Goal: Contribute content: Contribute content

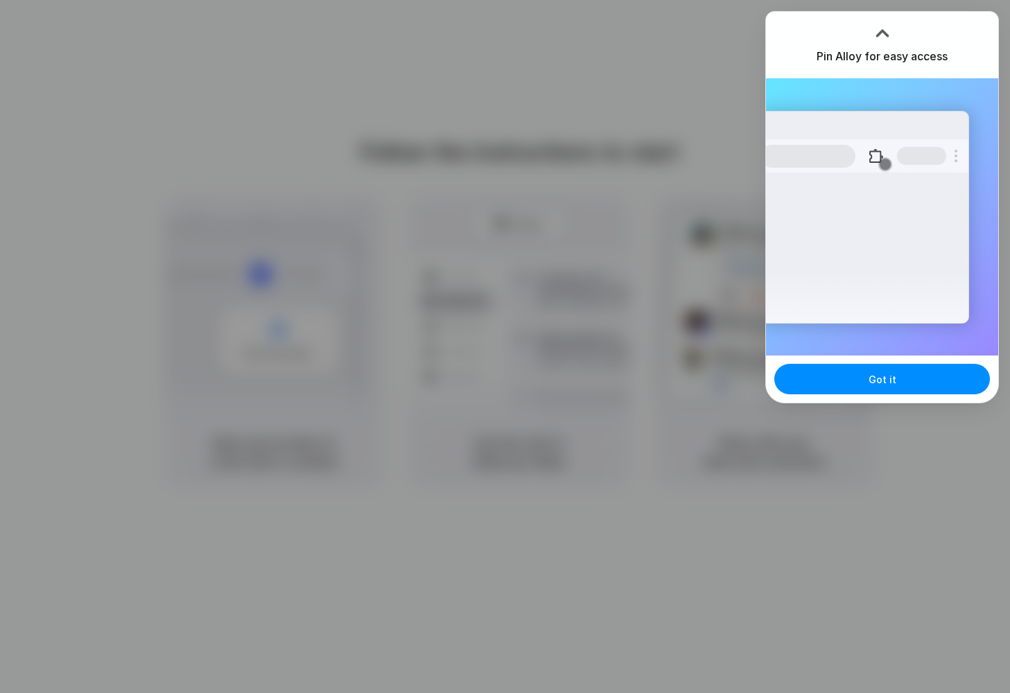
click at [987, 60] on div "Pin Alloy for easy access" at bounding box center [882, 45] width 232 height 67
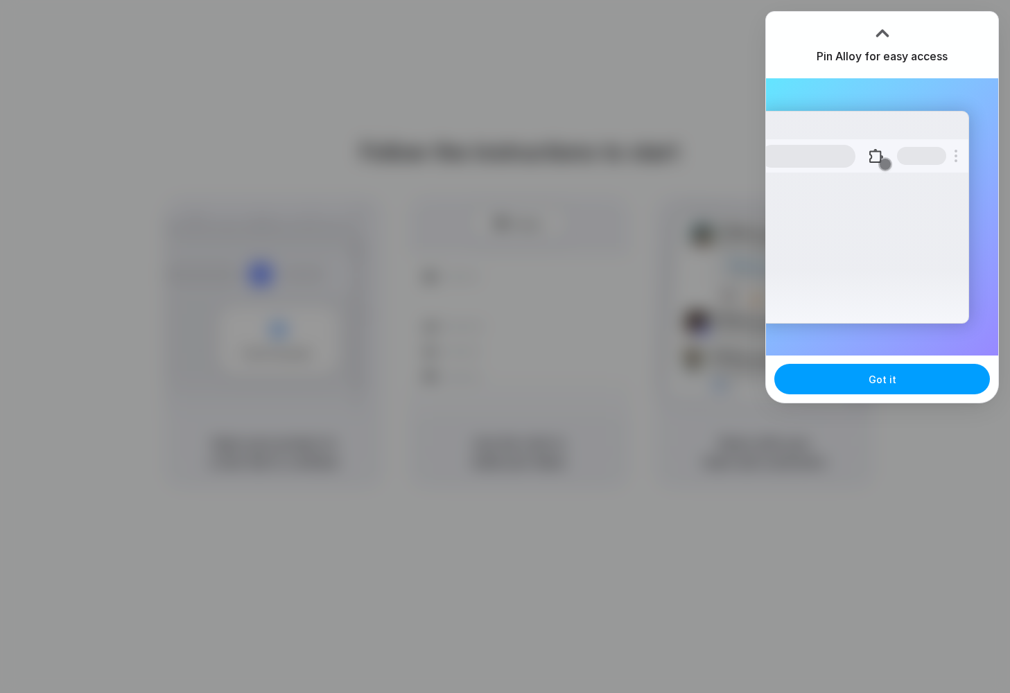
click at [912, 389] on button "Got it" at bounding box center [883, 379] width 216 height 31
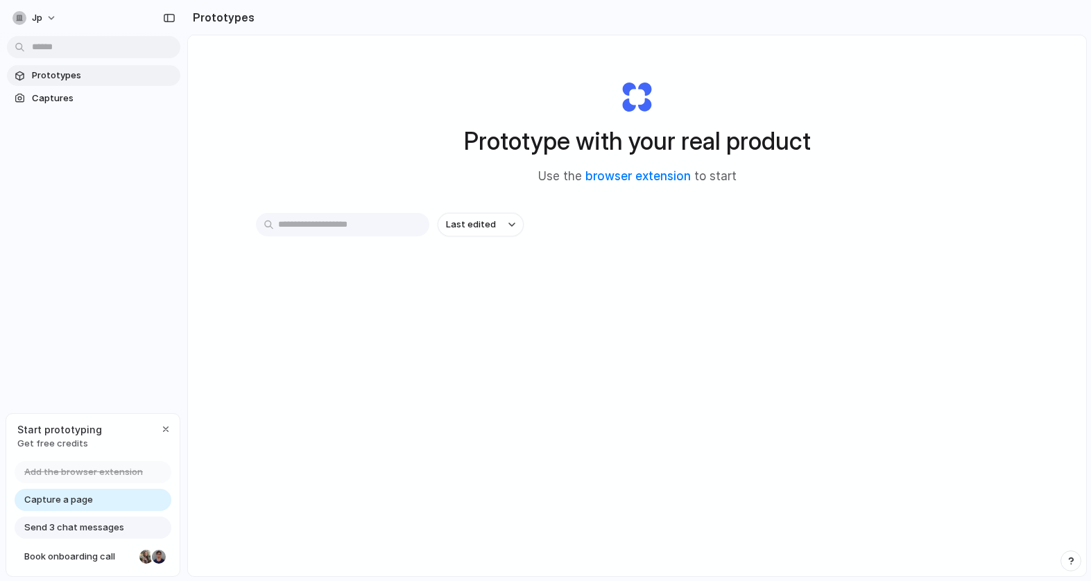
click at [311, 105] on div "Prototype with your real product Use the browser extension to start Last edited" at bounding box center [637, 342] width 898 height 614
click at [97, 501] on link "Capture a page" at bounding box center [93, 500] width 157 height 22
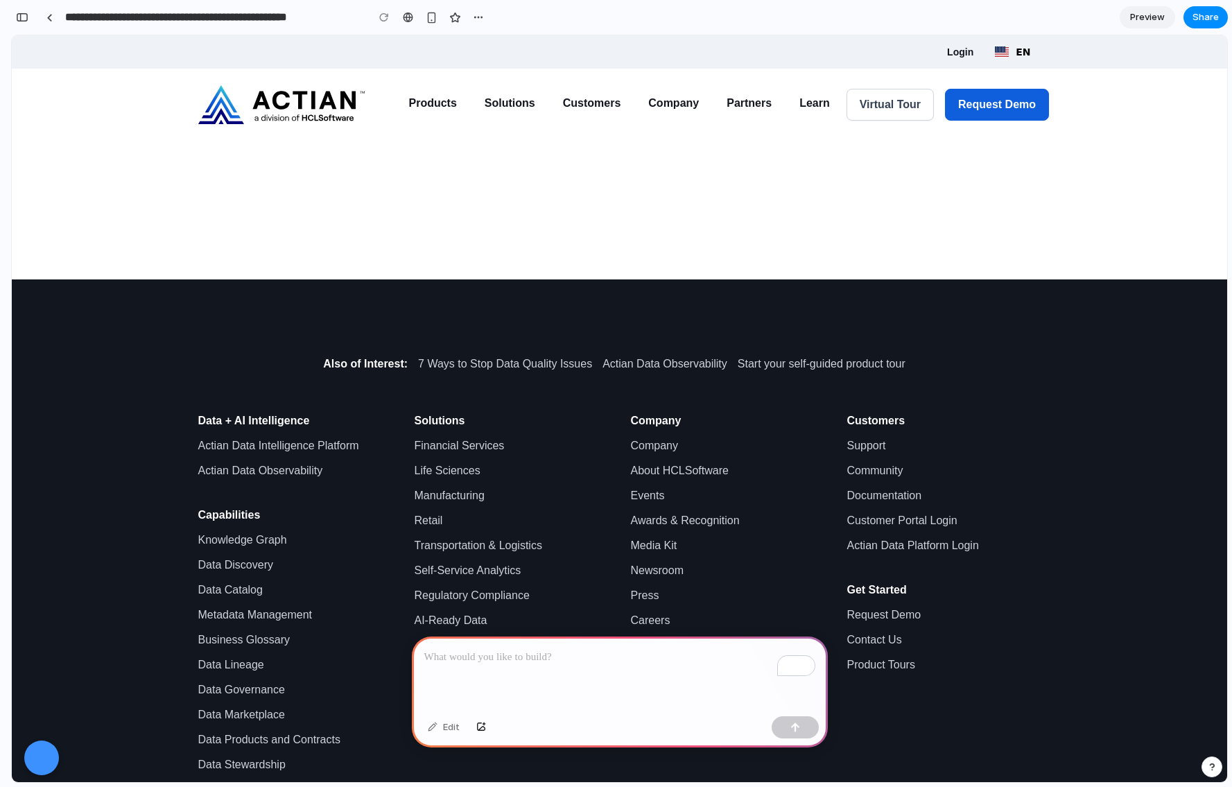
click at [698, 662] on p "To enrich screen reader interactions, please activate Accessibility in Grammarl…" at bounding box center [619, 657] width 391 height 17
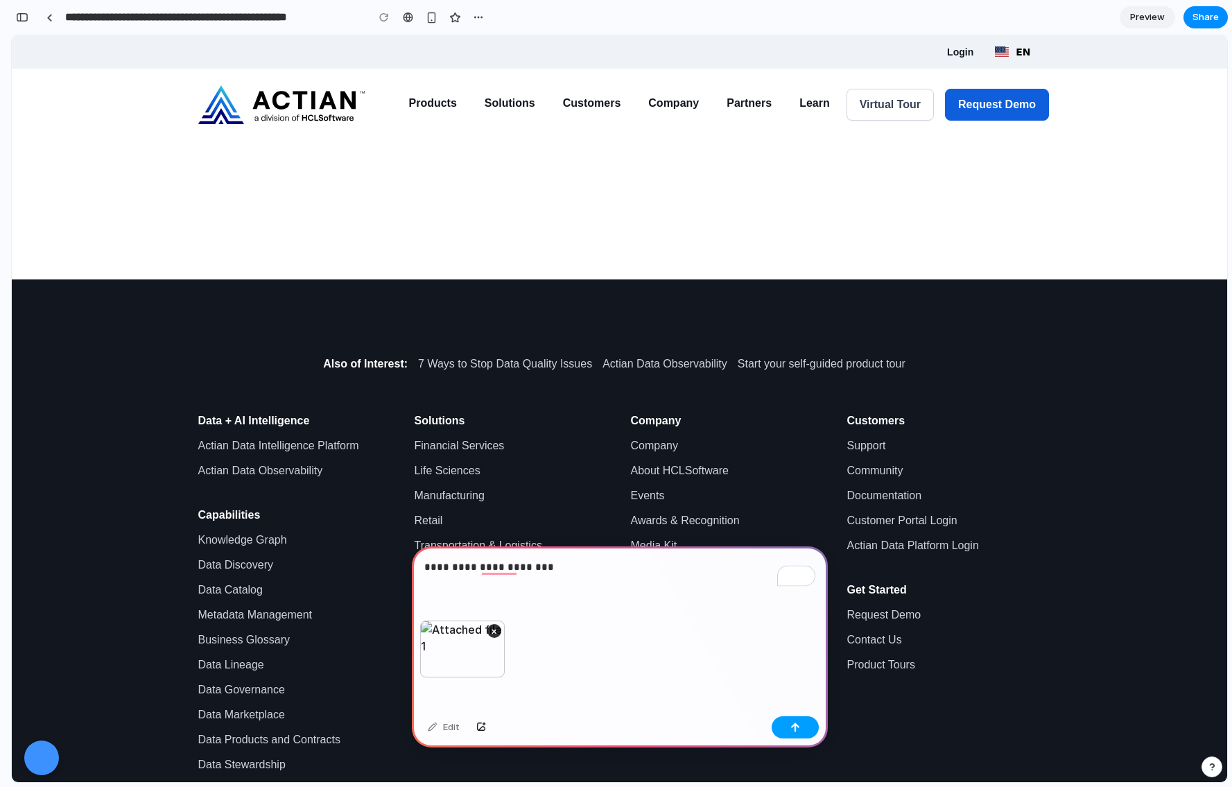
click at [805, 729] on button "button" at bounding box center [795, 727] width 47 height 22
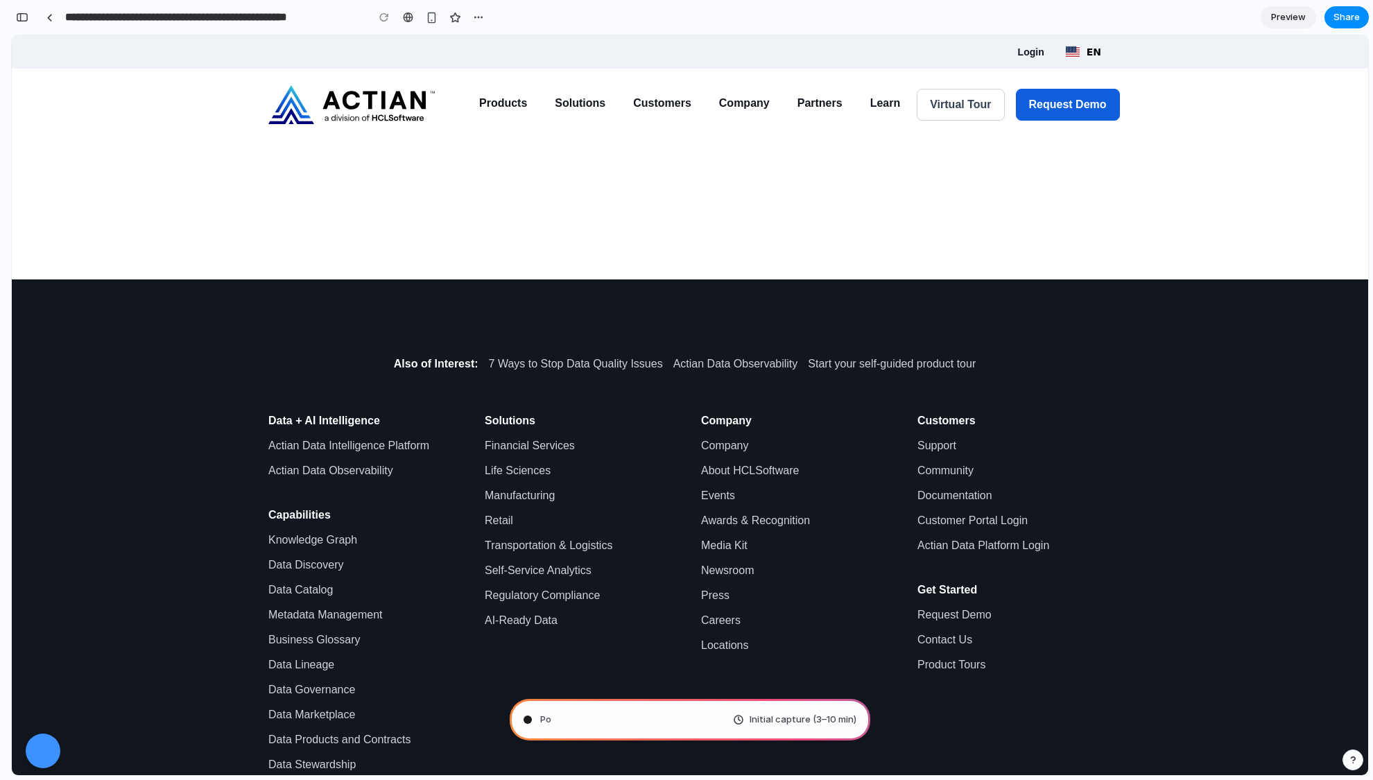
click at [1232, 14] on span "Preview" at bounding box center [1288, 17] width 35 height 14
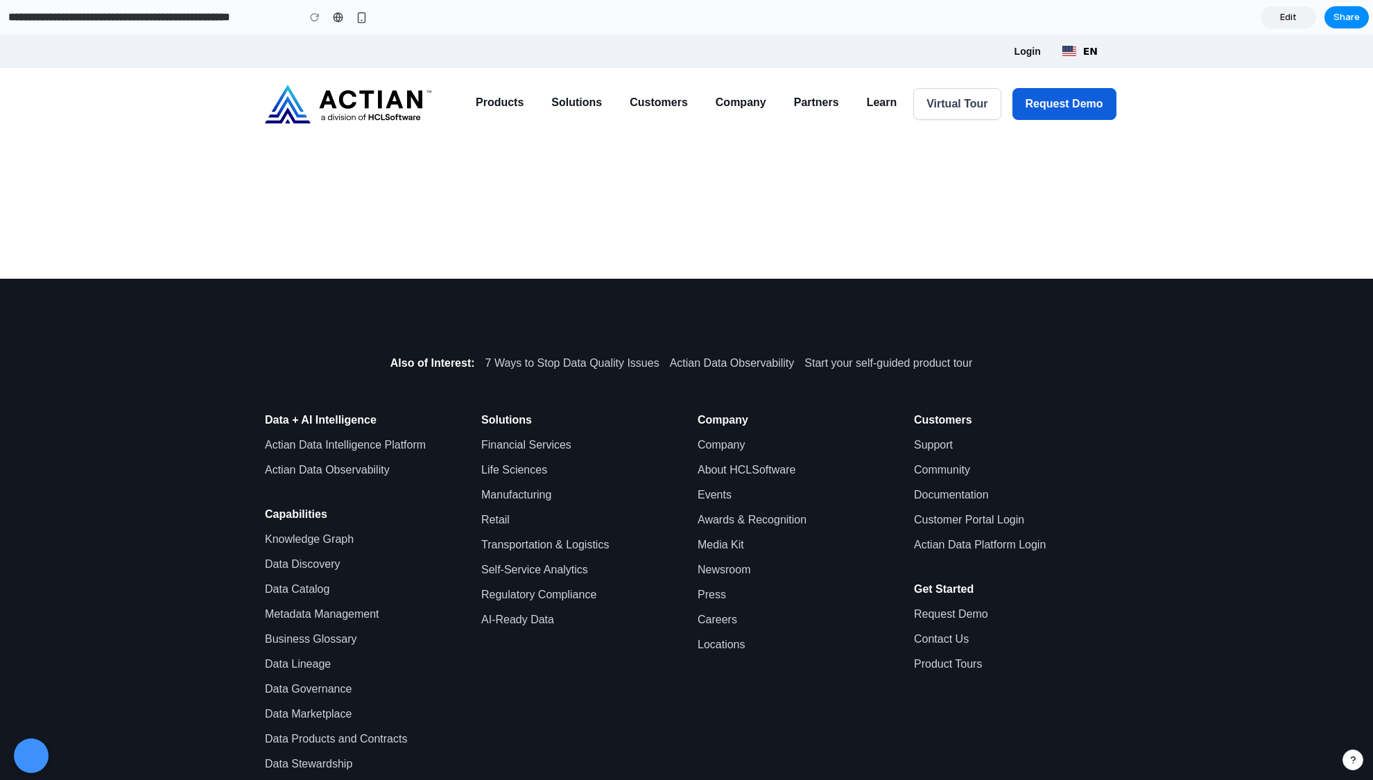
click at [1232, 17] on span "Edit" at bounding box center [1288, 17] width 17 height 14
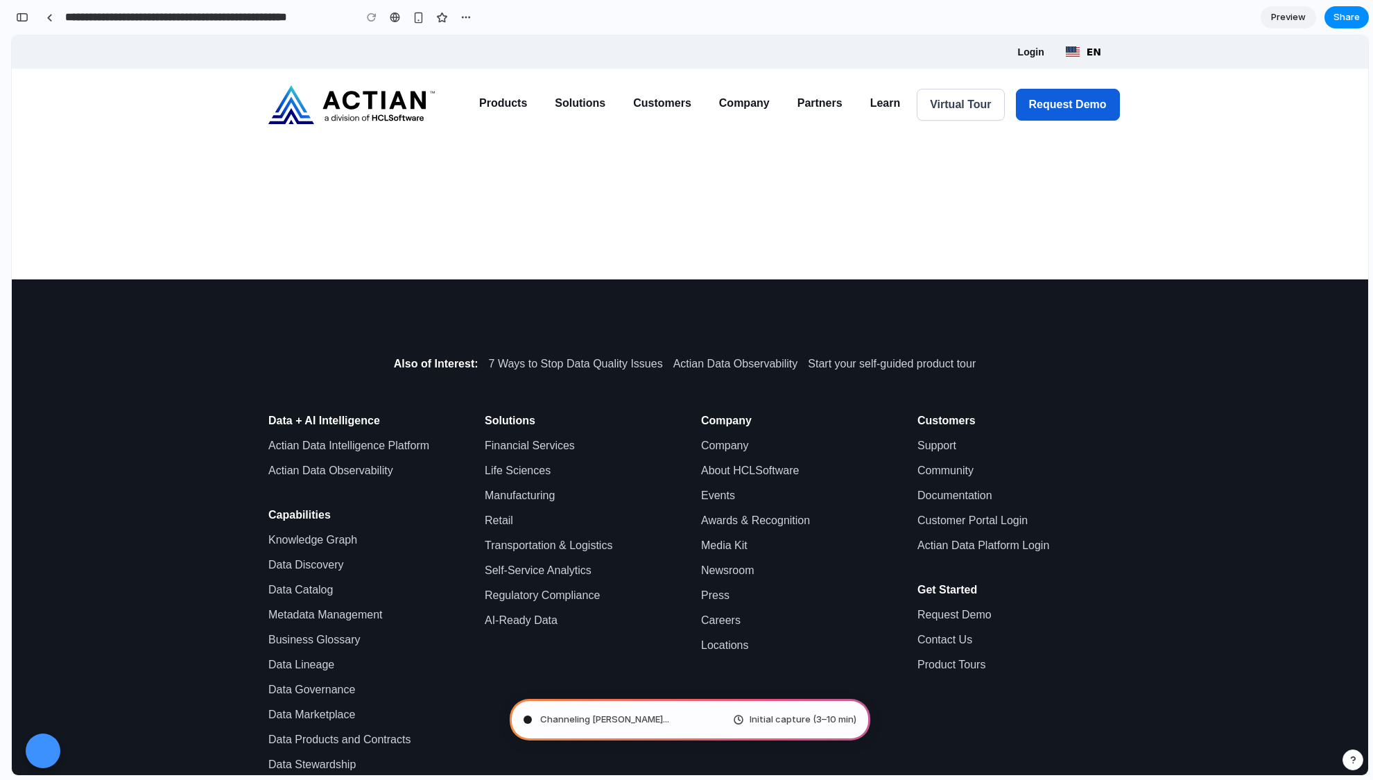
click at [675, 717] on div "Channeling [PERSON_NAME] ... Initial capture (3–10 min)" at bounding box center [690, 720] width 361 height 42
click at [463, 19] on div "button" at bounding box center [465, 17] width 11 height 11
drag, startPoint x: 485, startPoint y: 15, endPoint x: 478, endPoint y: 15, distance: 7.0
click at [484, 15] on div "Duplicate Delete" at bounding box center [686, 390] width 1373 height 780
type input "**********"
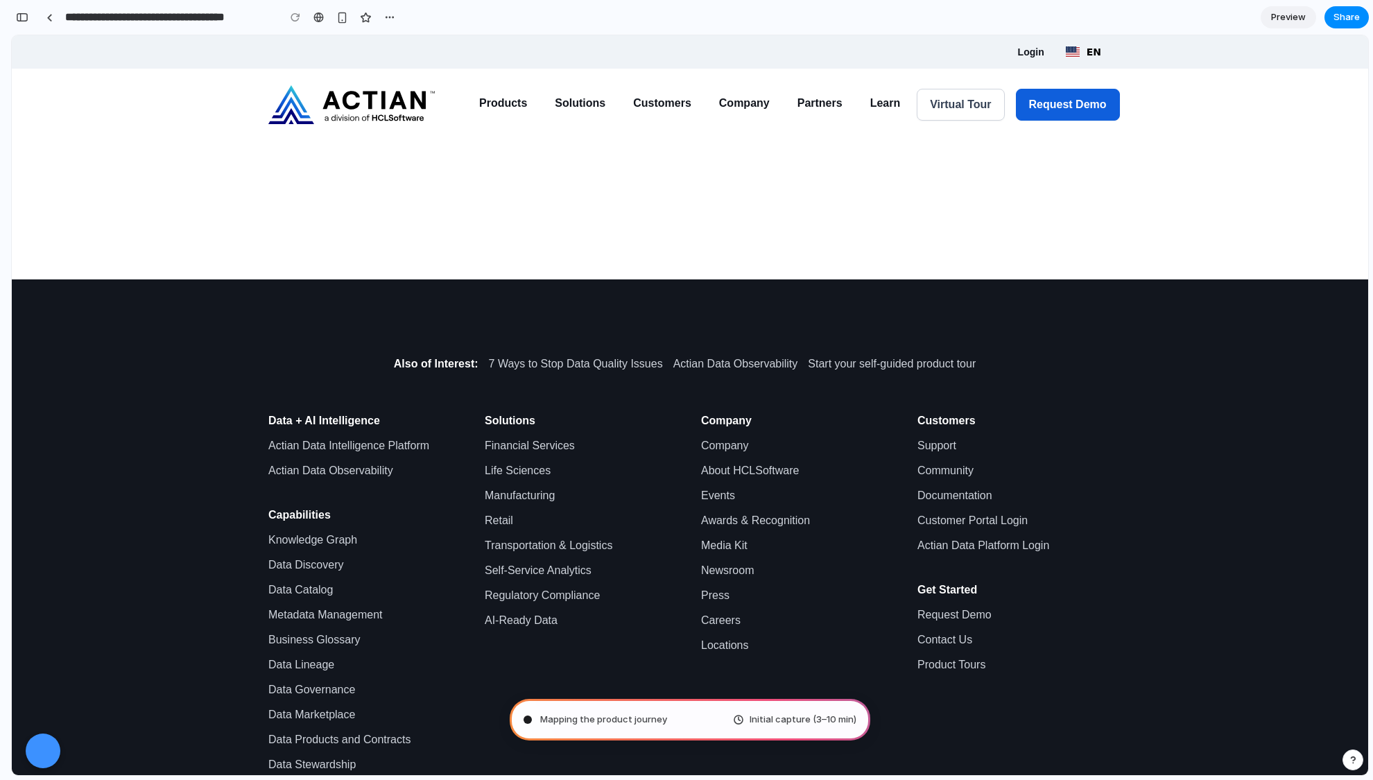
scroll to position [391, 0]
